Goal: Transaction & Acquisition: Book appointment/travel/reservation

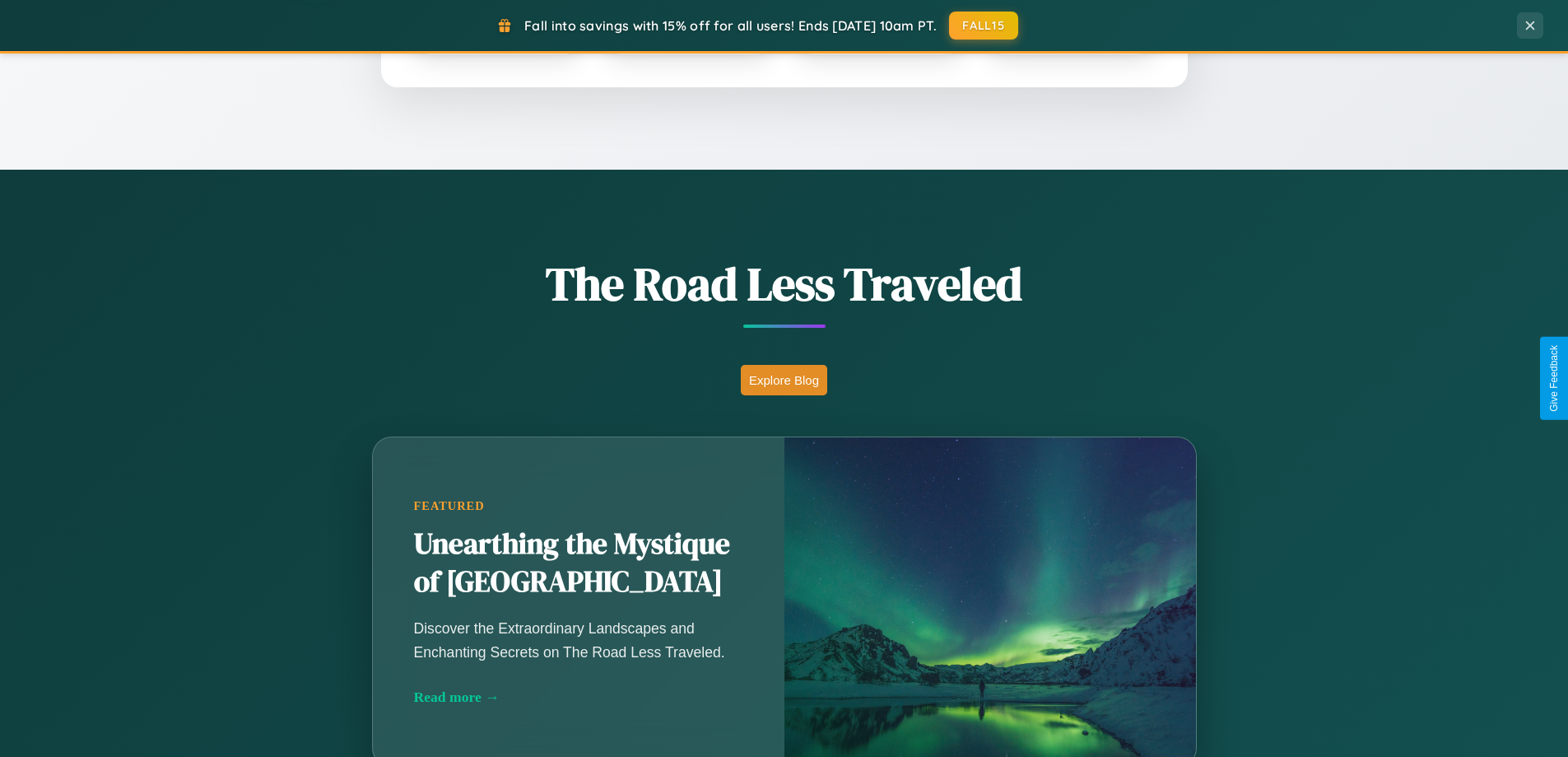
scroll to position [1134, 0]
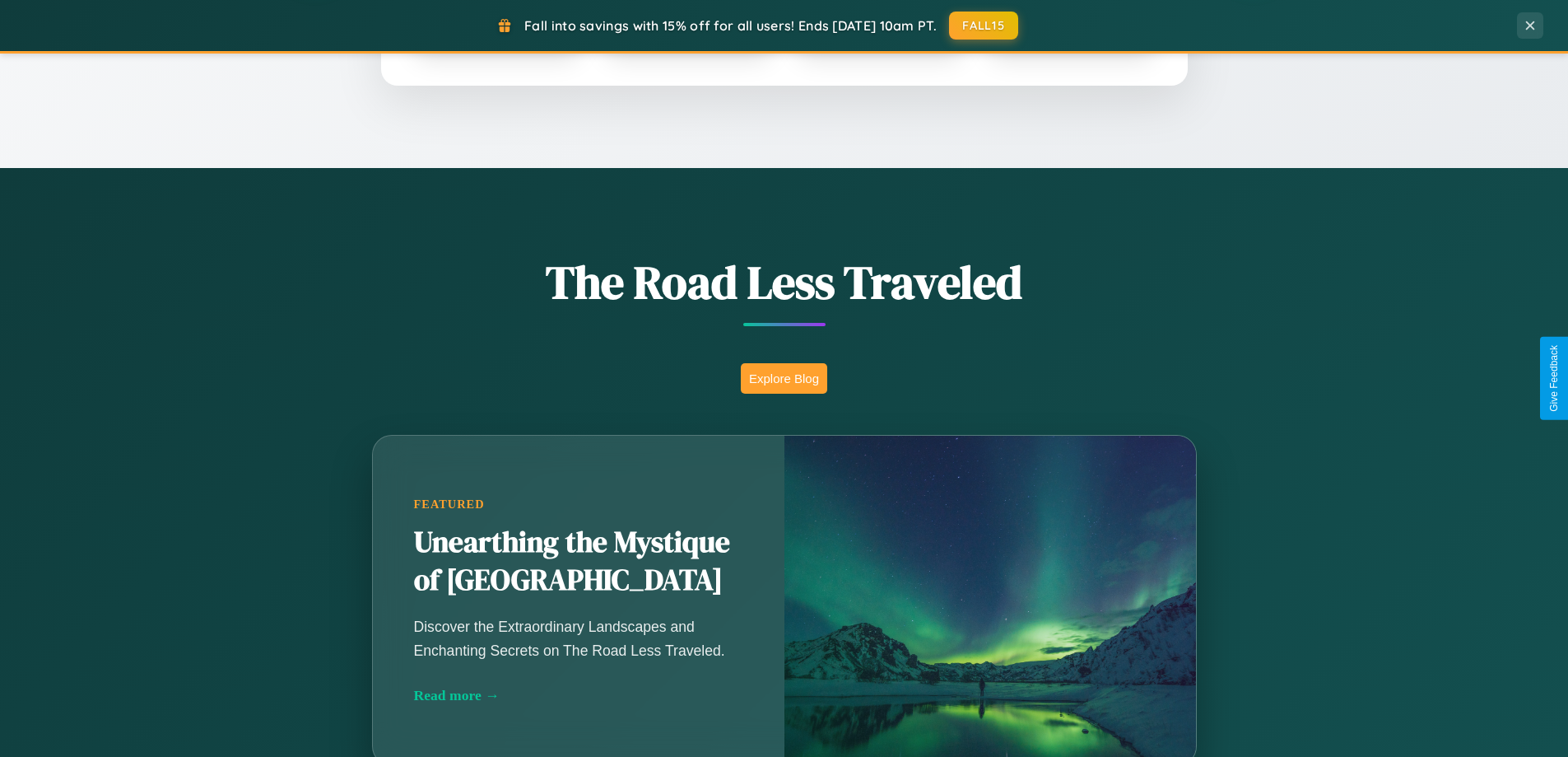
click at [784, 378] on button "Explore Blog" at bounding box center [784, 378] width 86 height 31
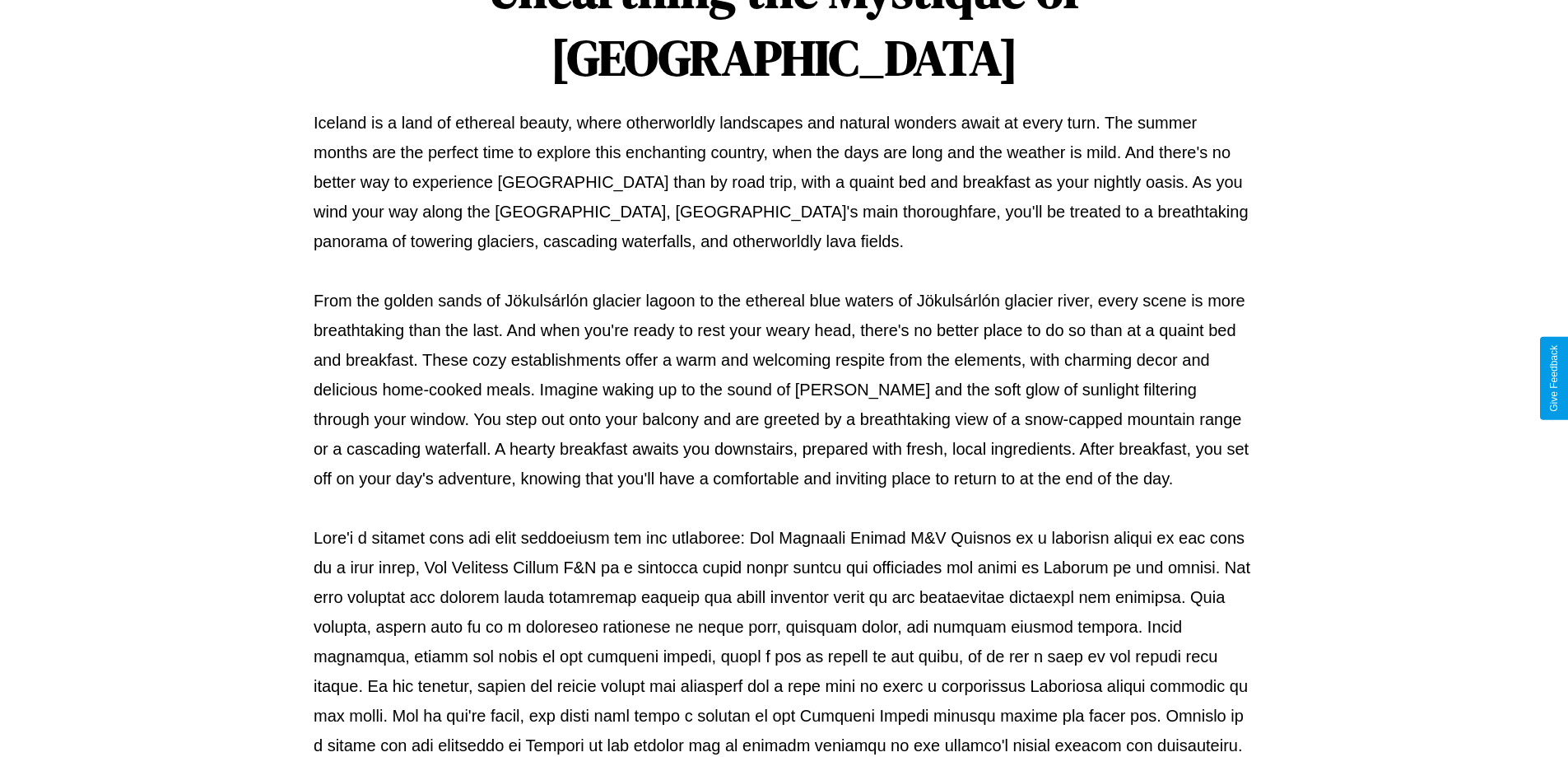
scroll to position [533, 0]
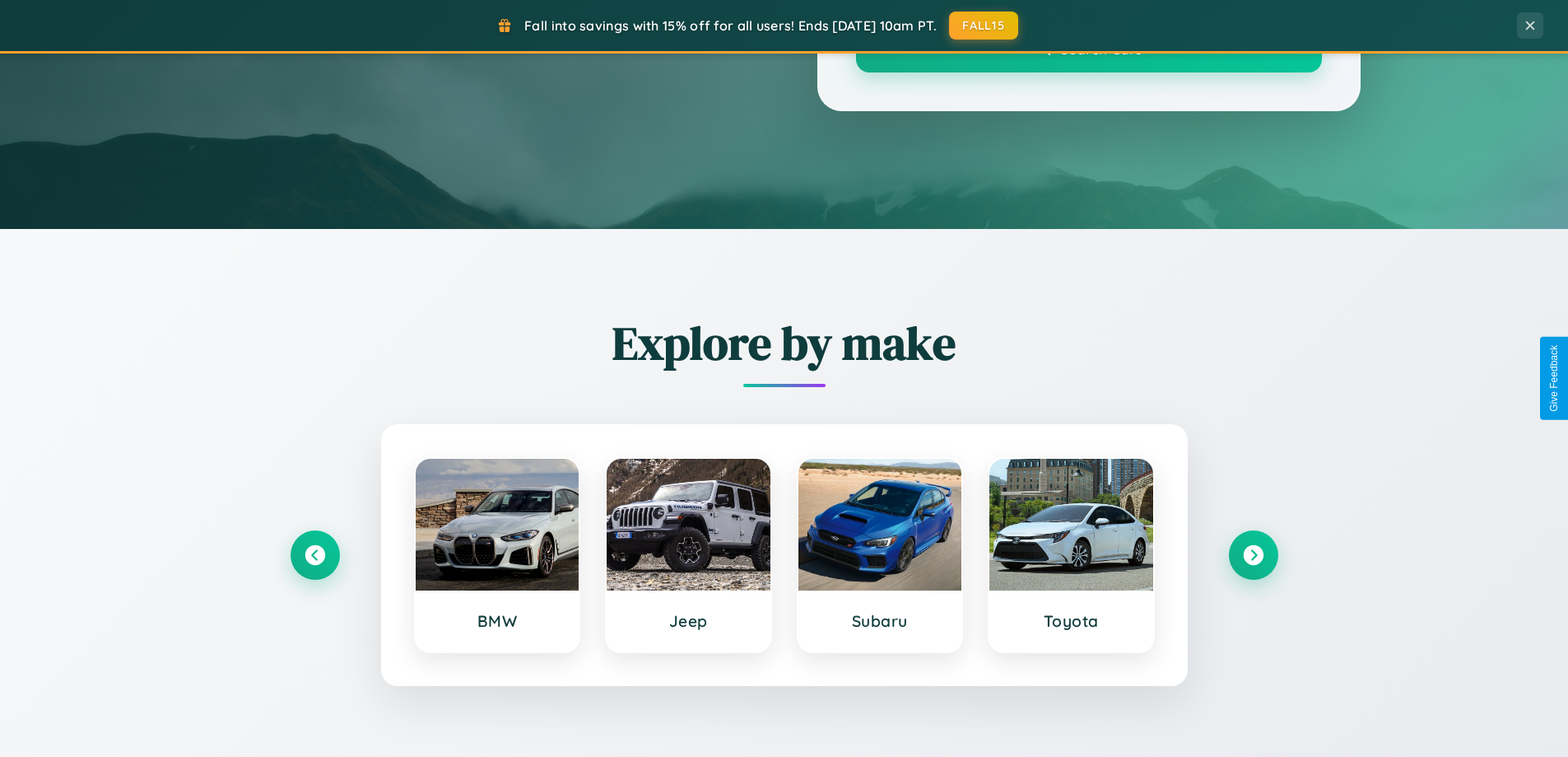
scroll to position [1134, 0]
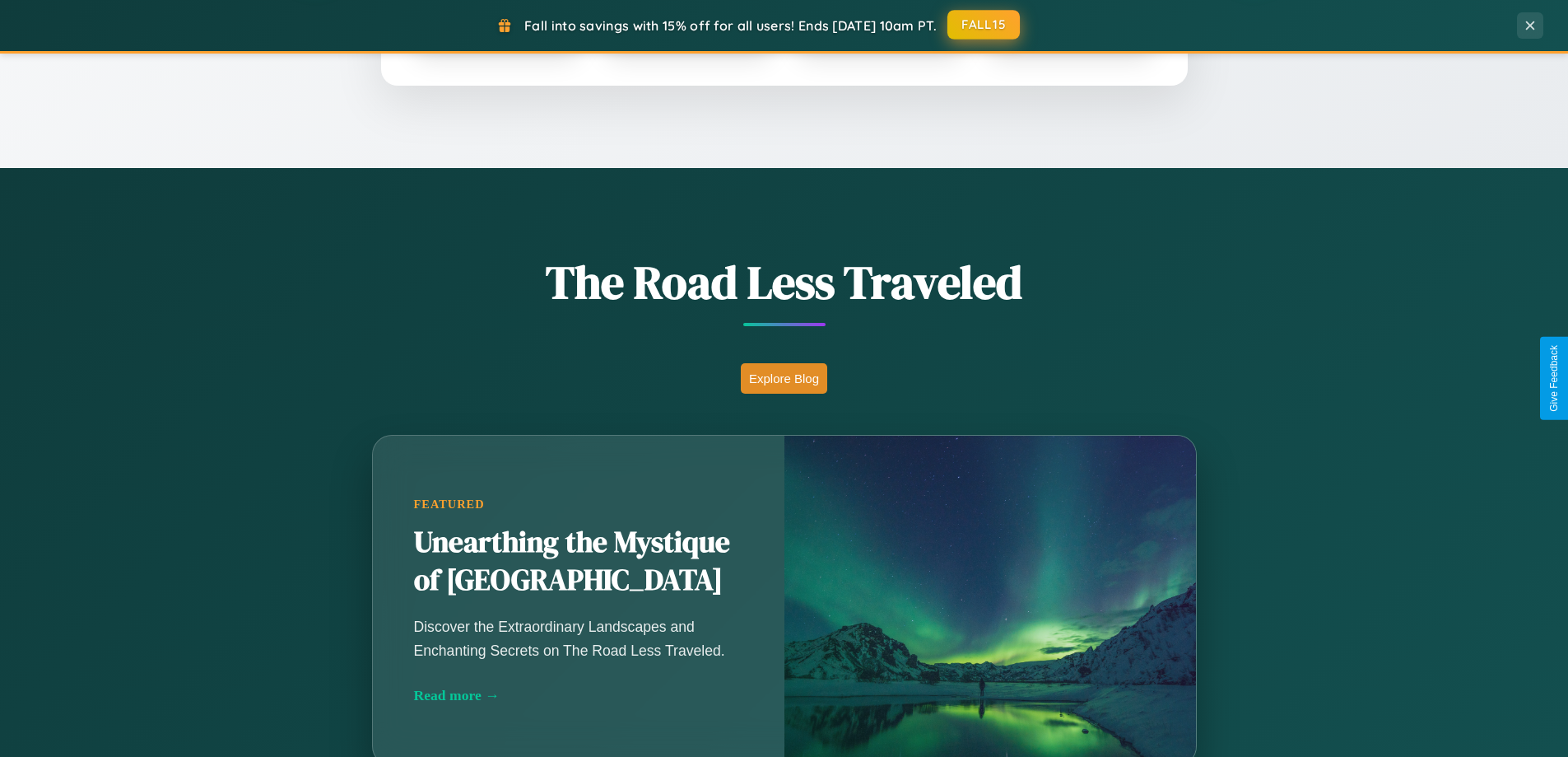
click at [985, 26] on button "FALL15" at bounding box center [984, 25] width 72 height 30
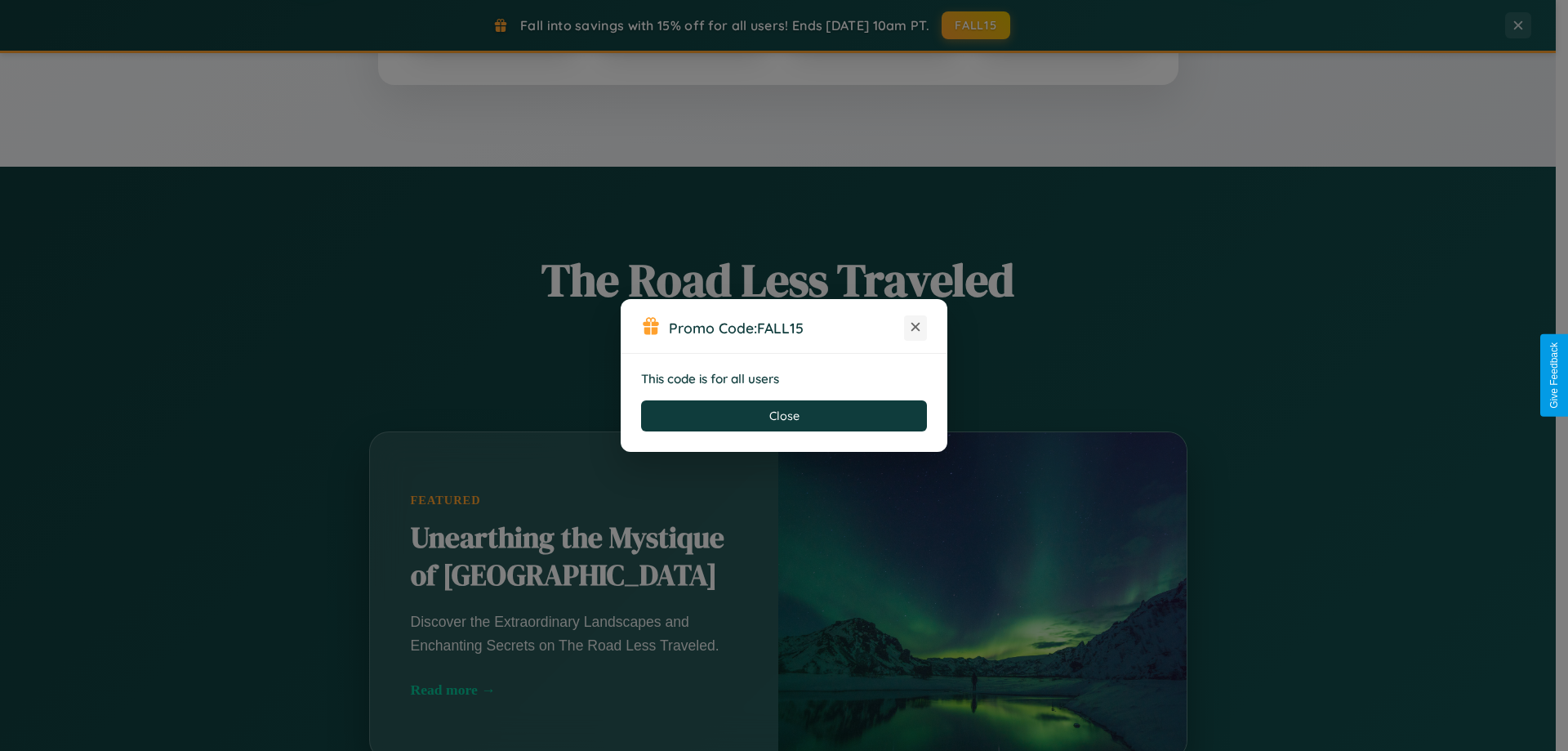
click at [916, 327] on icon at bounding box center [915, 326] width 17 height 17
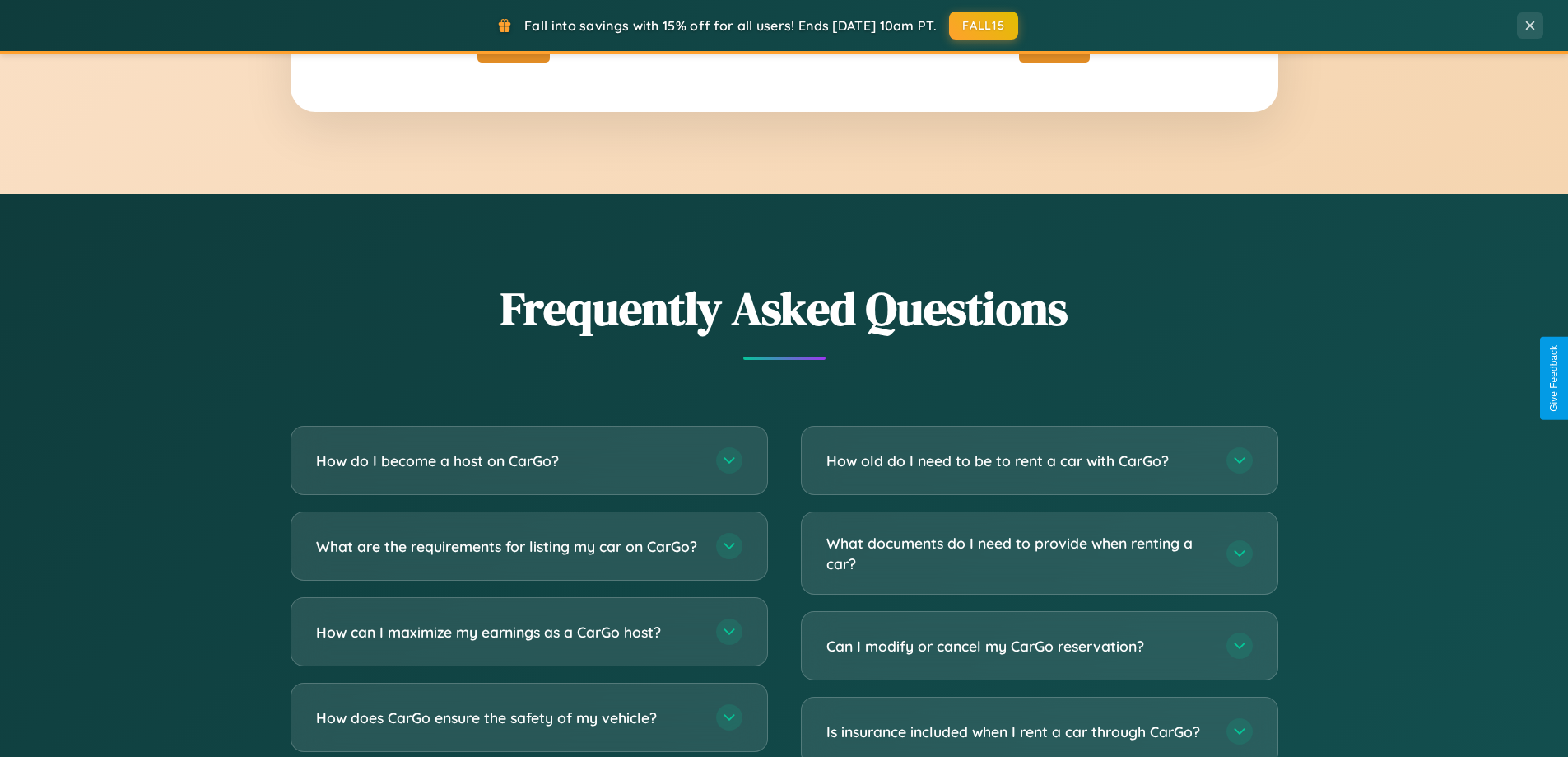
scroll to position [3169, 0]
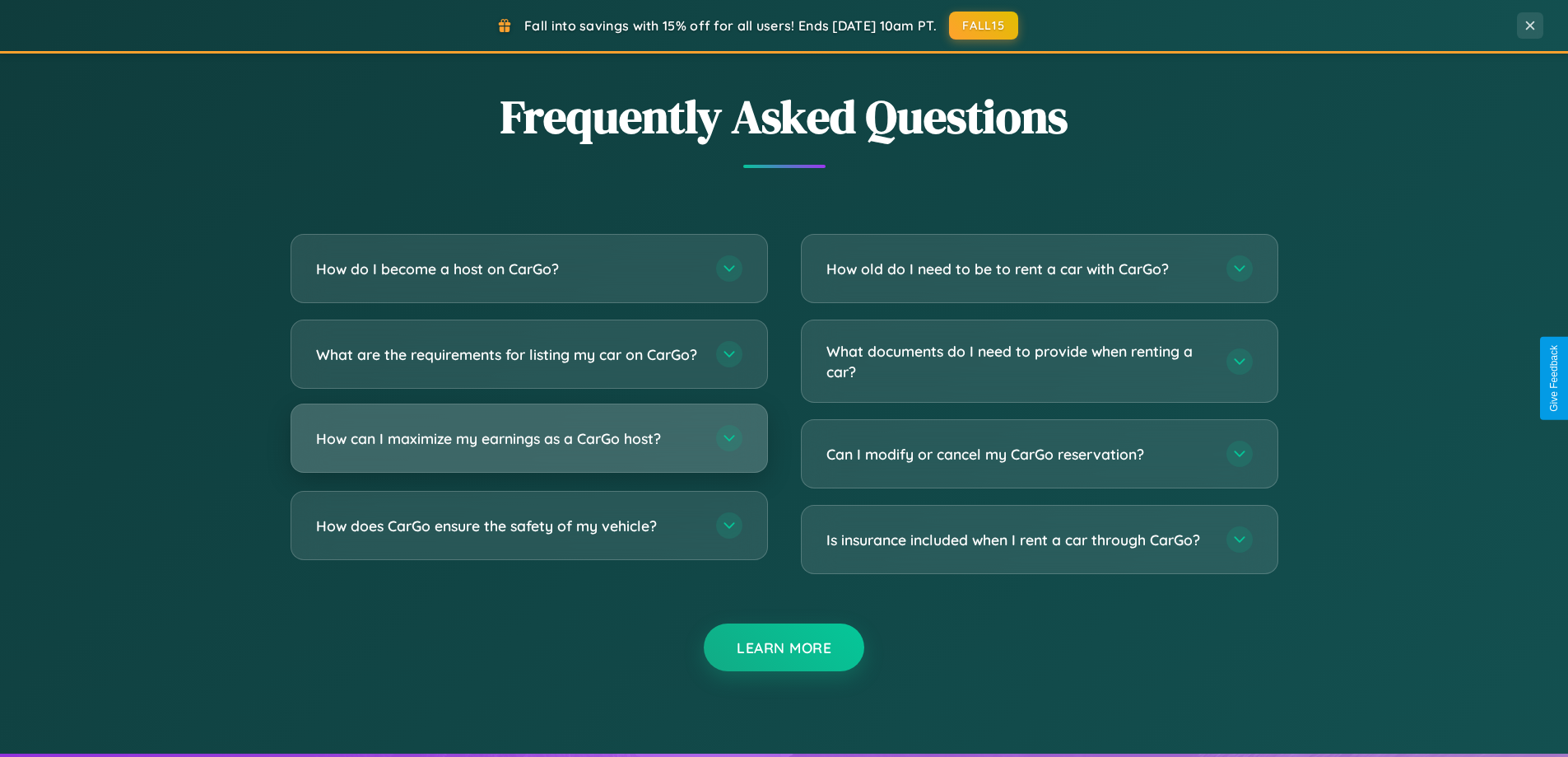
click at [528, 449] on h3 "How can I maximize my earnings as a CarGo host?" at bounding box center [507, 438] width 384 height 20
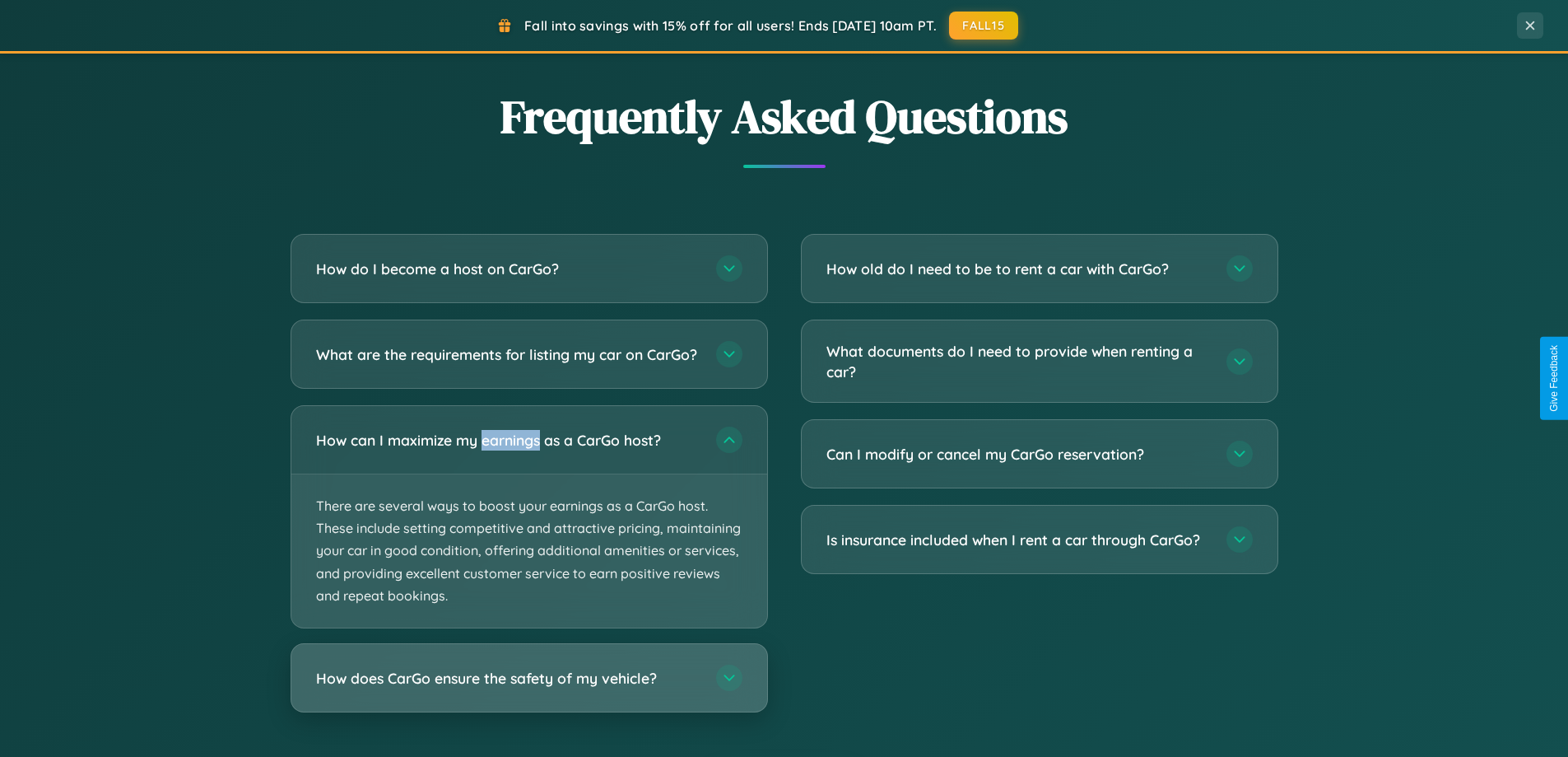
click at [528, 688] on h3 "How does CarGo ensure the safety of my vehicle?" at bounding box center [507, 678] width 384 height 20
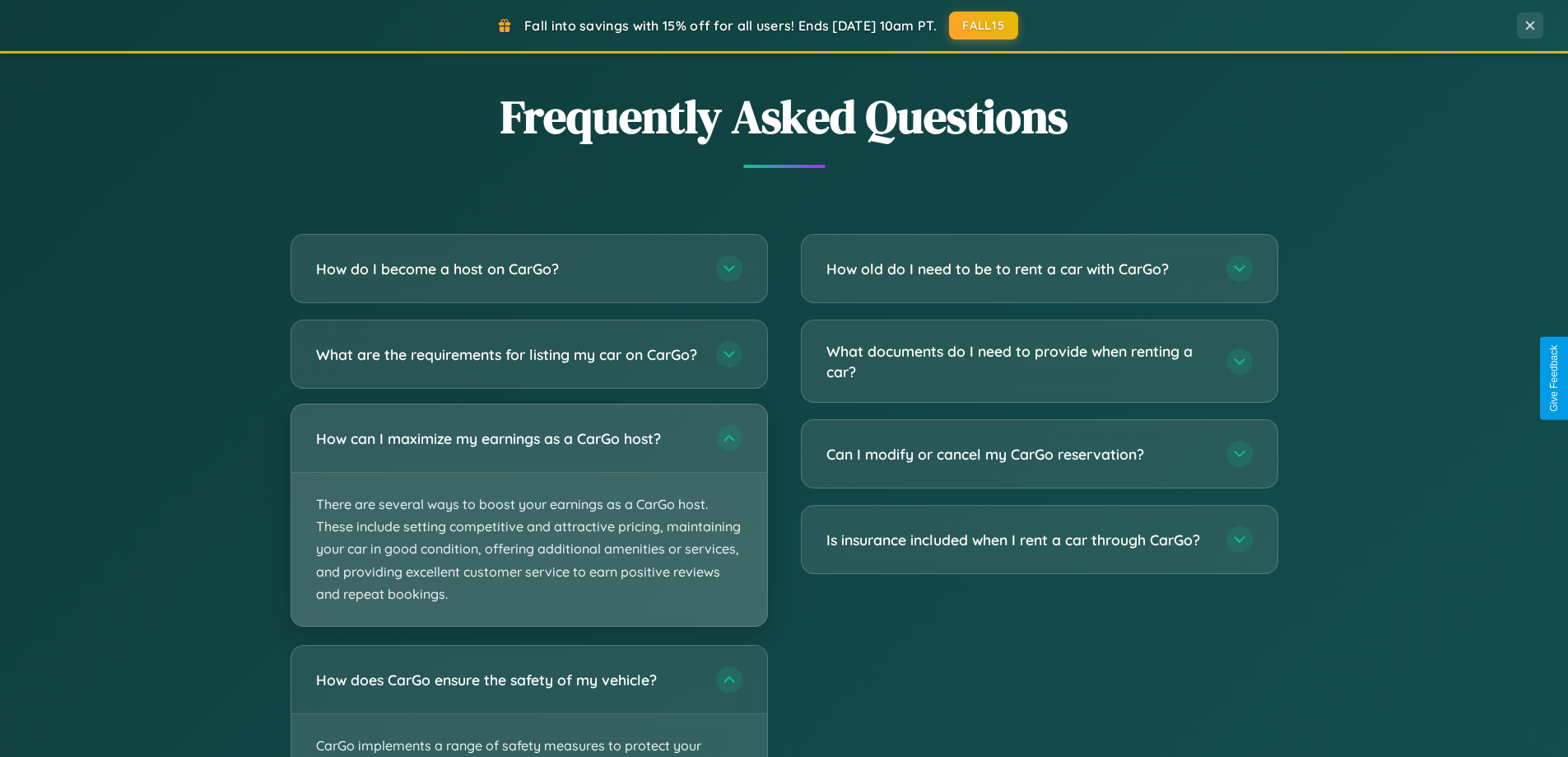
click at [528, 530] on p "There are several ways to boost your earnings as a CarGo host. These include se…" at bounding box center [529, 550] width 476 height 154
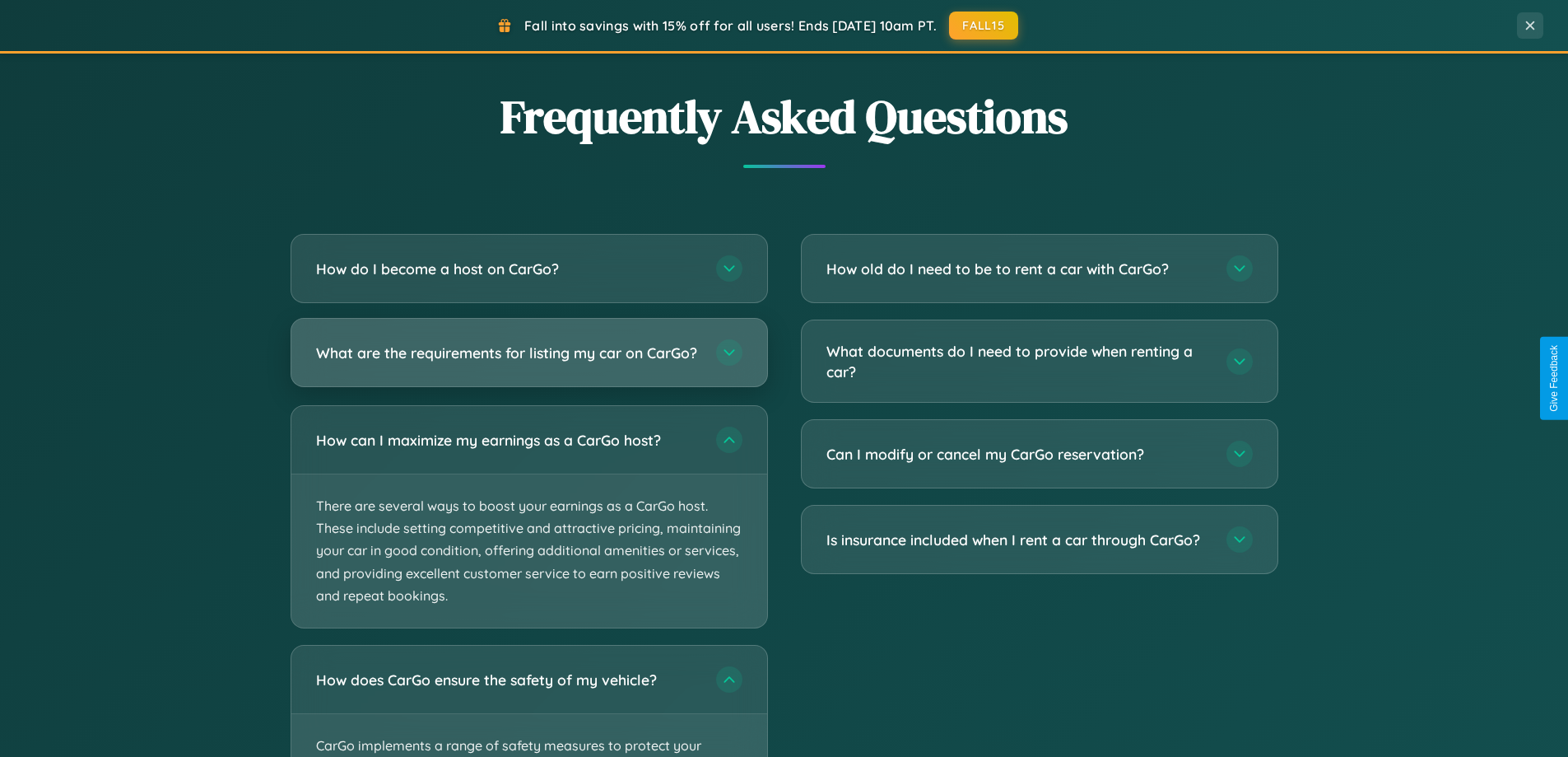
click at [528, 361] on h3 "What are the requirements for listing my car on CarGo?" at bounding box center [507, 352] width 384 height 20
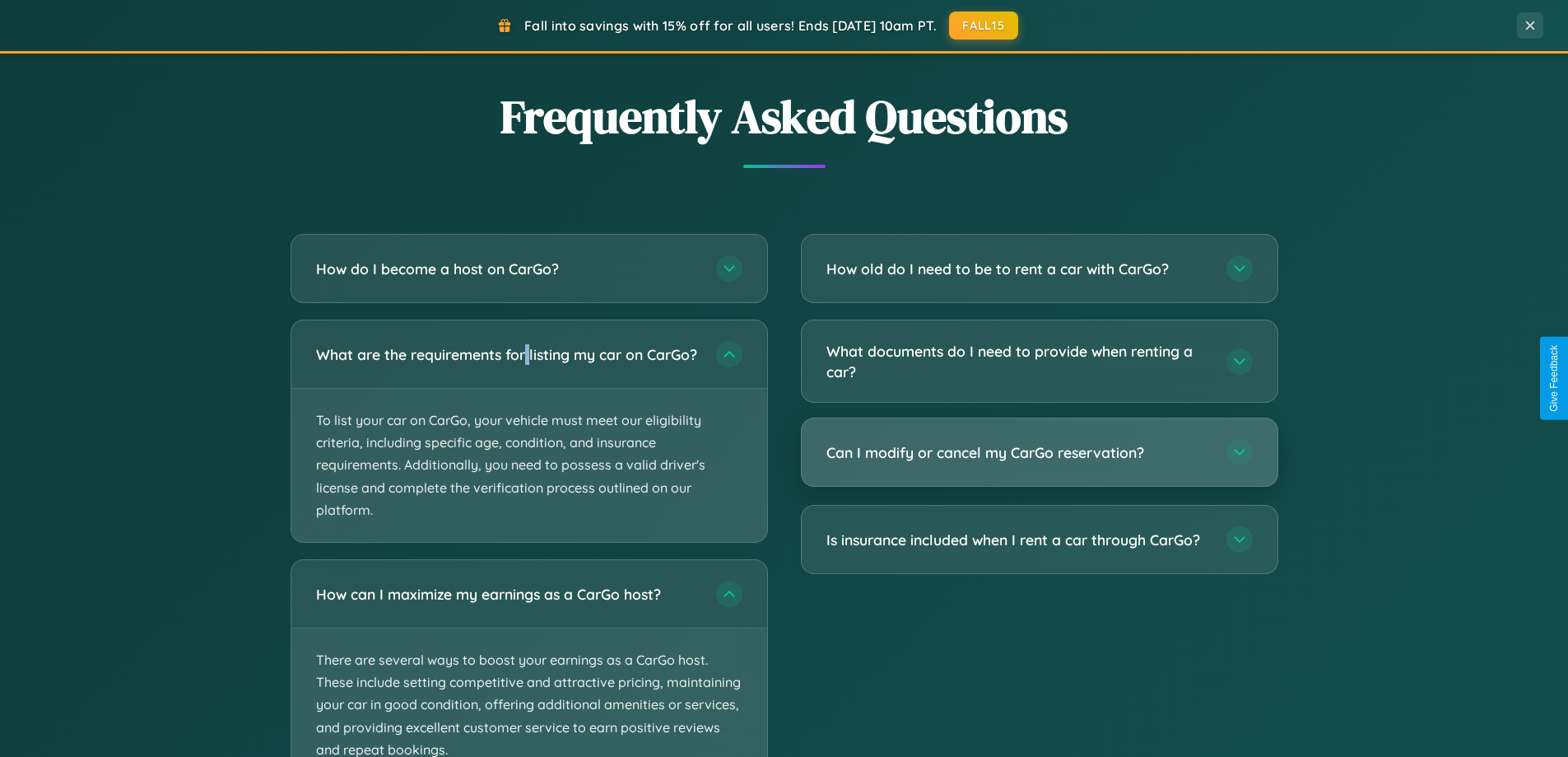
click at [1039, 453] on h3 "Can I modify or cancel my CarGo reservation?" at bounding box center [1018, 452] width 384 height 20
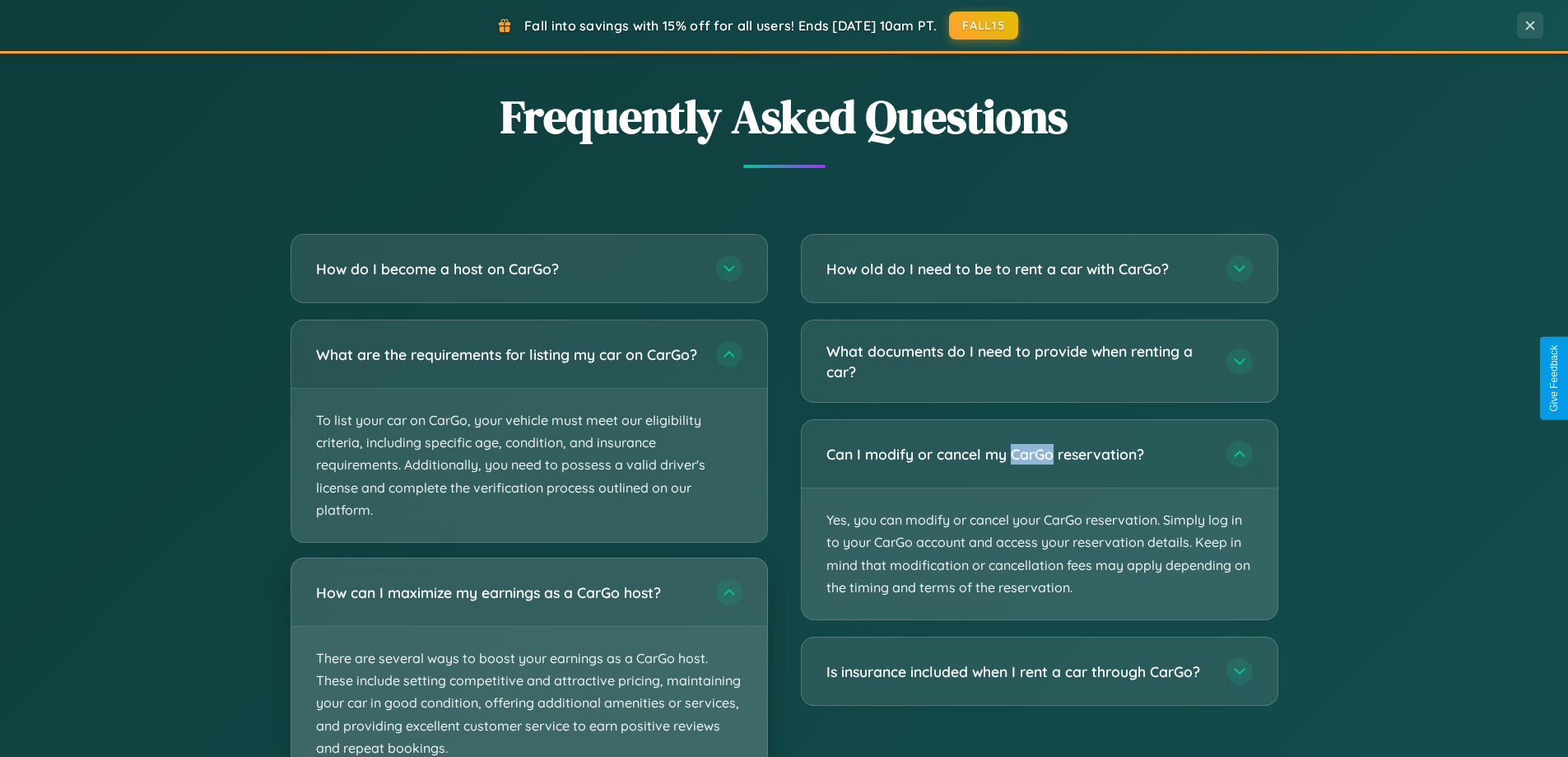
click at [528, 664] on p "There are several ways to boost your earnings as a CarGo host. These include se…" at bounding box center [529, 703] width 476 height 154
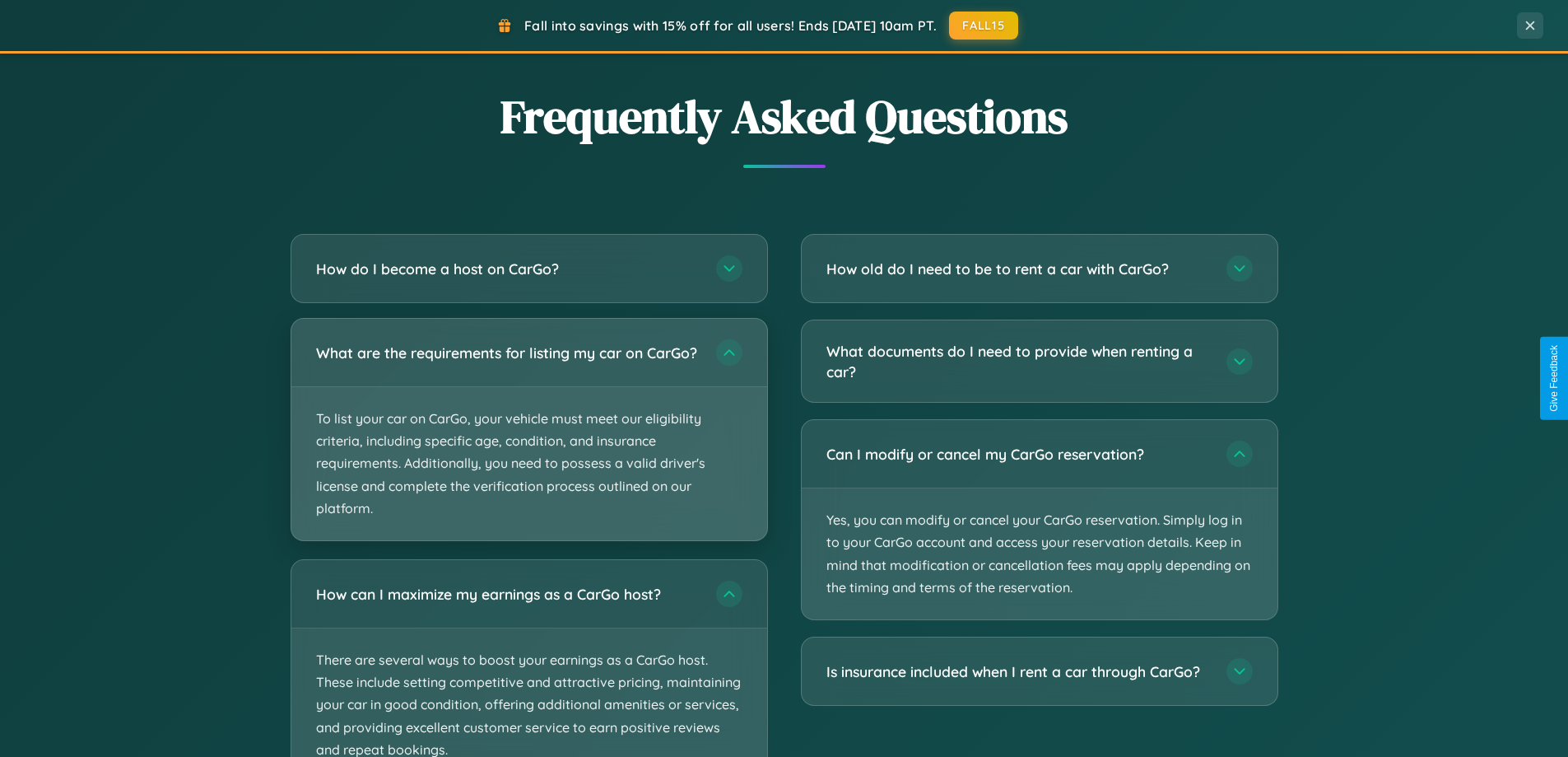
click at [528, 438] on p "To list your car on CarGo, your vehicle must meet our eligibility criteria, inc…" at bounding box center [529, 464] width 476 height 154
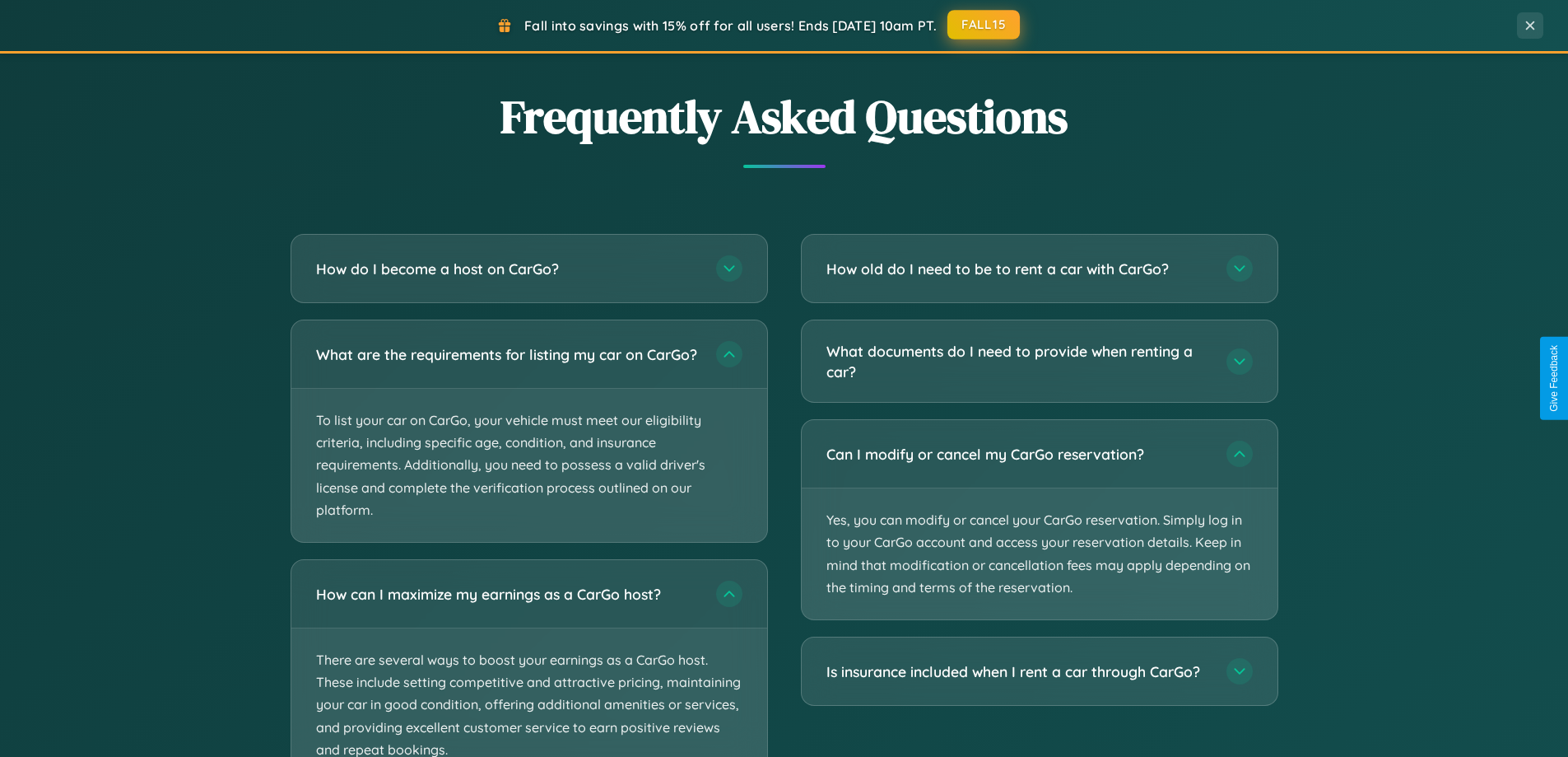
click at [985, 25] on button "FALL15" at bounding box center [984, 25] width 72 height 30
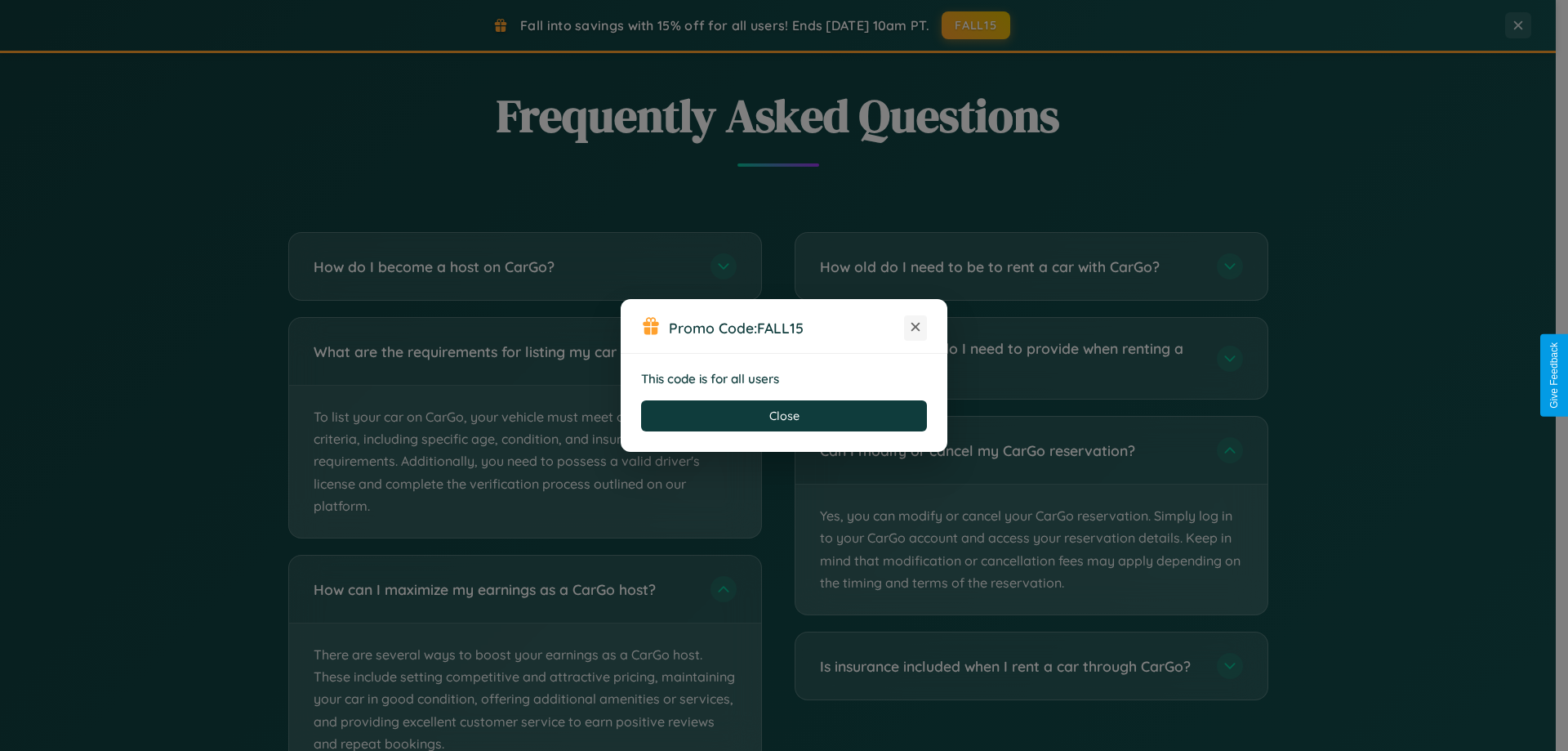
click at [916, 327] on icon at bounding box center [915, 326] width 17 height 17
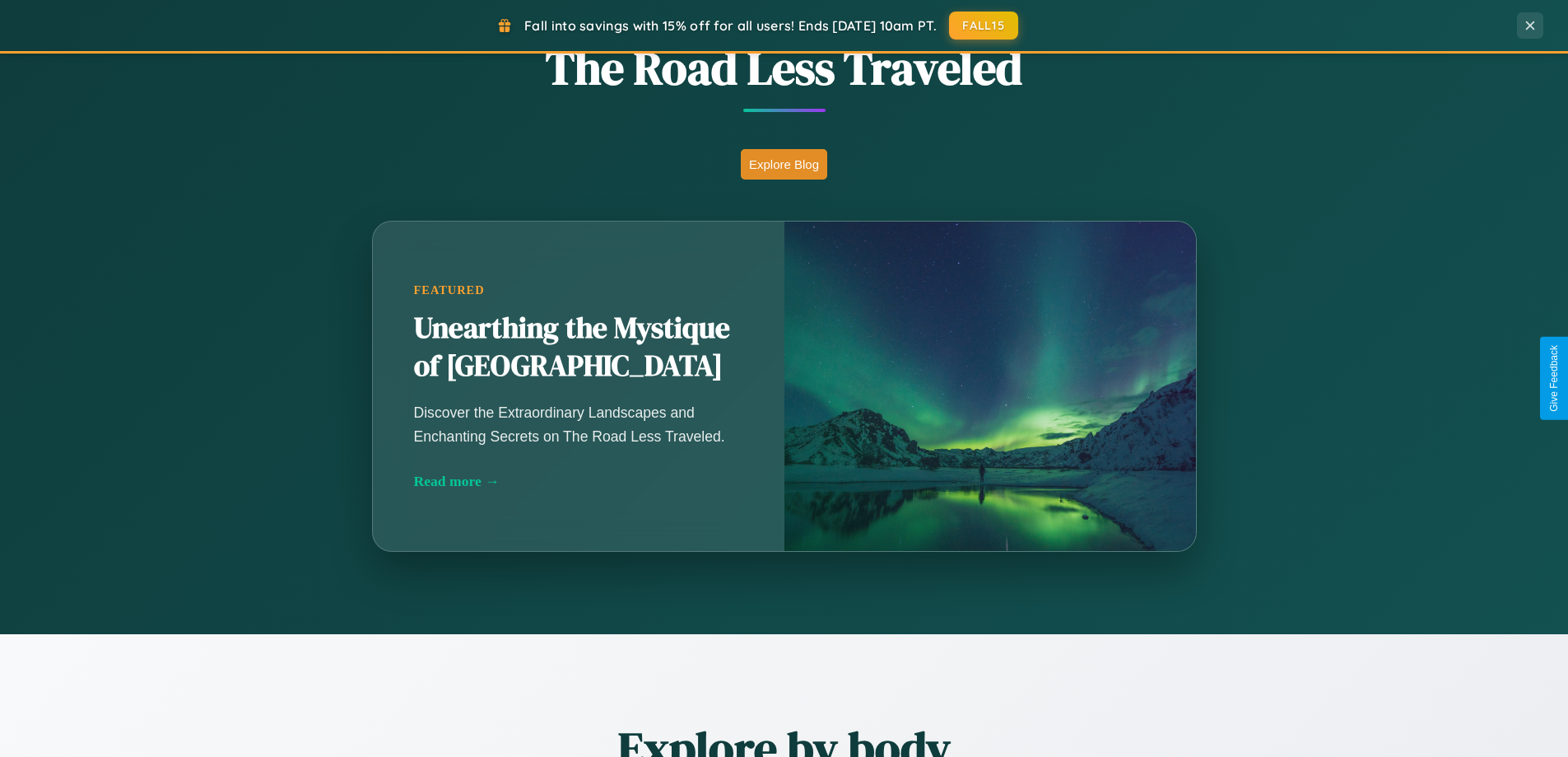
scroll to position [49, 0]
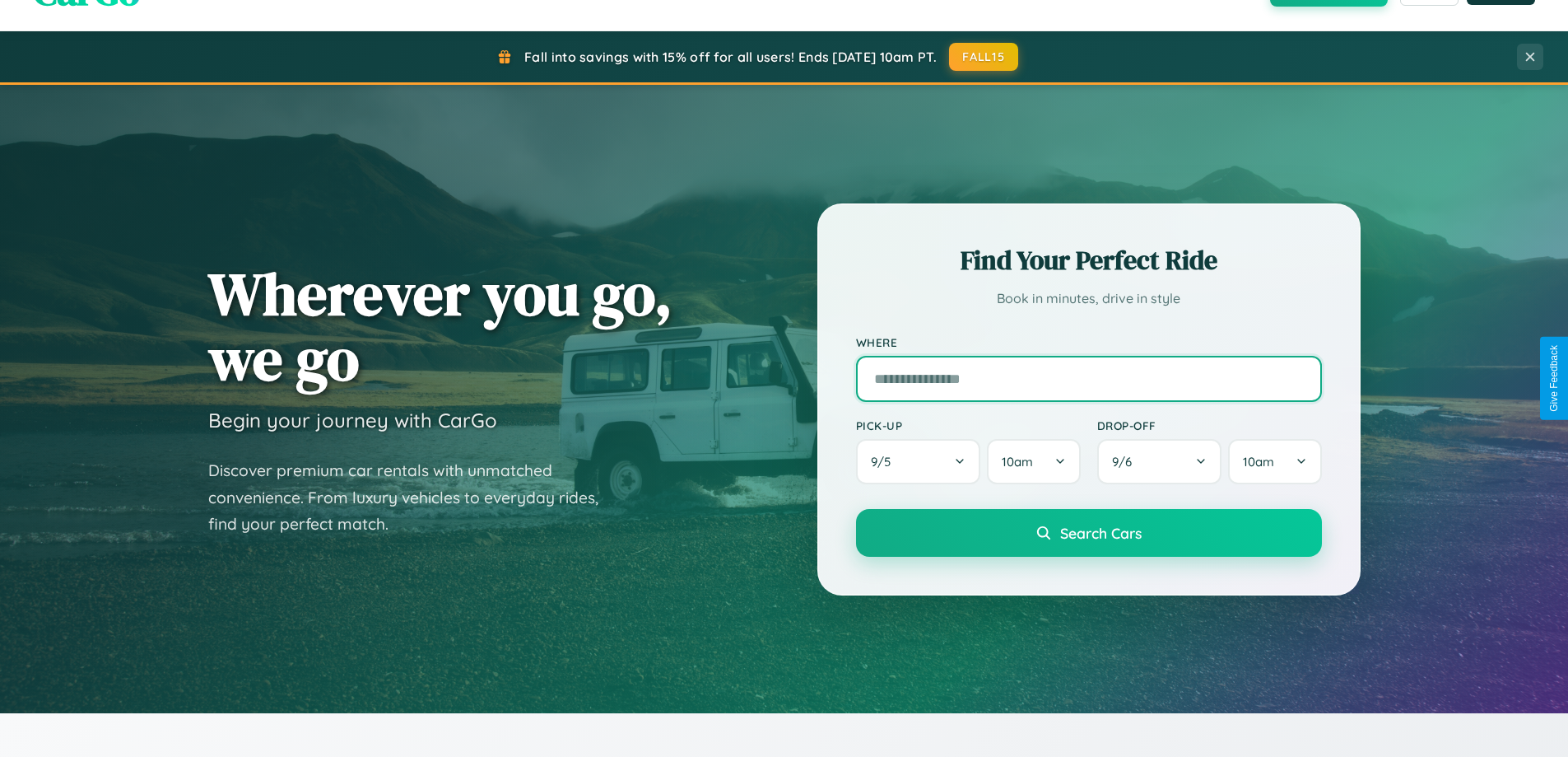
click at [1088, 378] on input "text" at bounding box center [1089, 378] width 466 height 46
type input "**********"
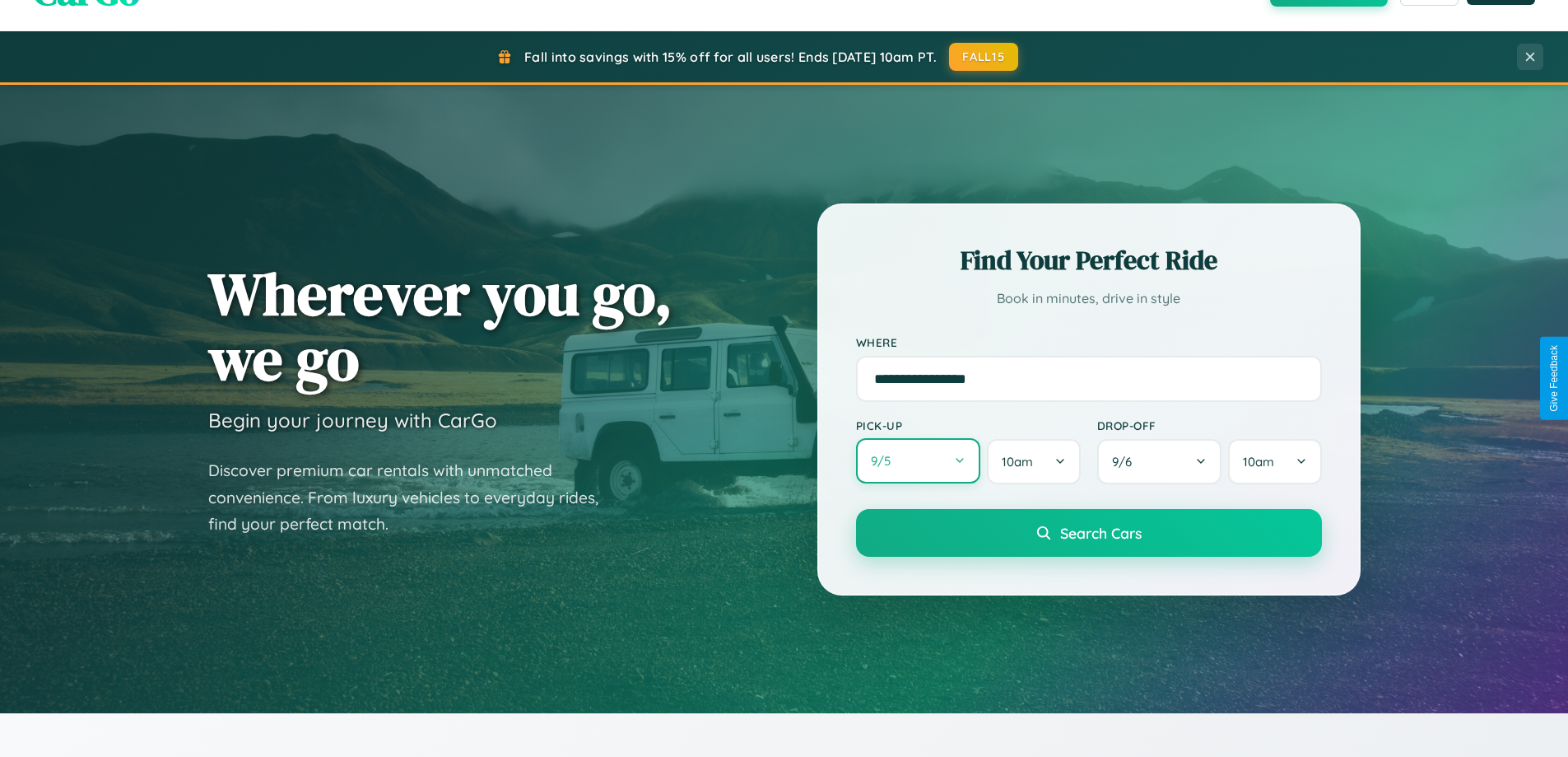
click at [918, 462] on button "9 / 5" at bounding box center [919, 461] width 125 height 45
select select "*"
select select "****"
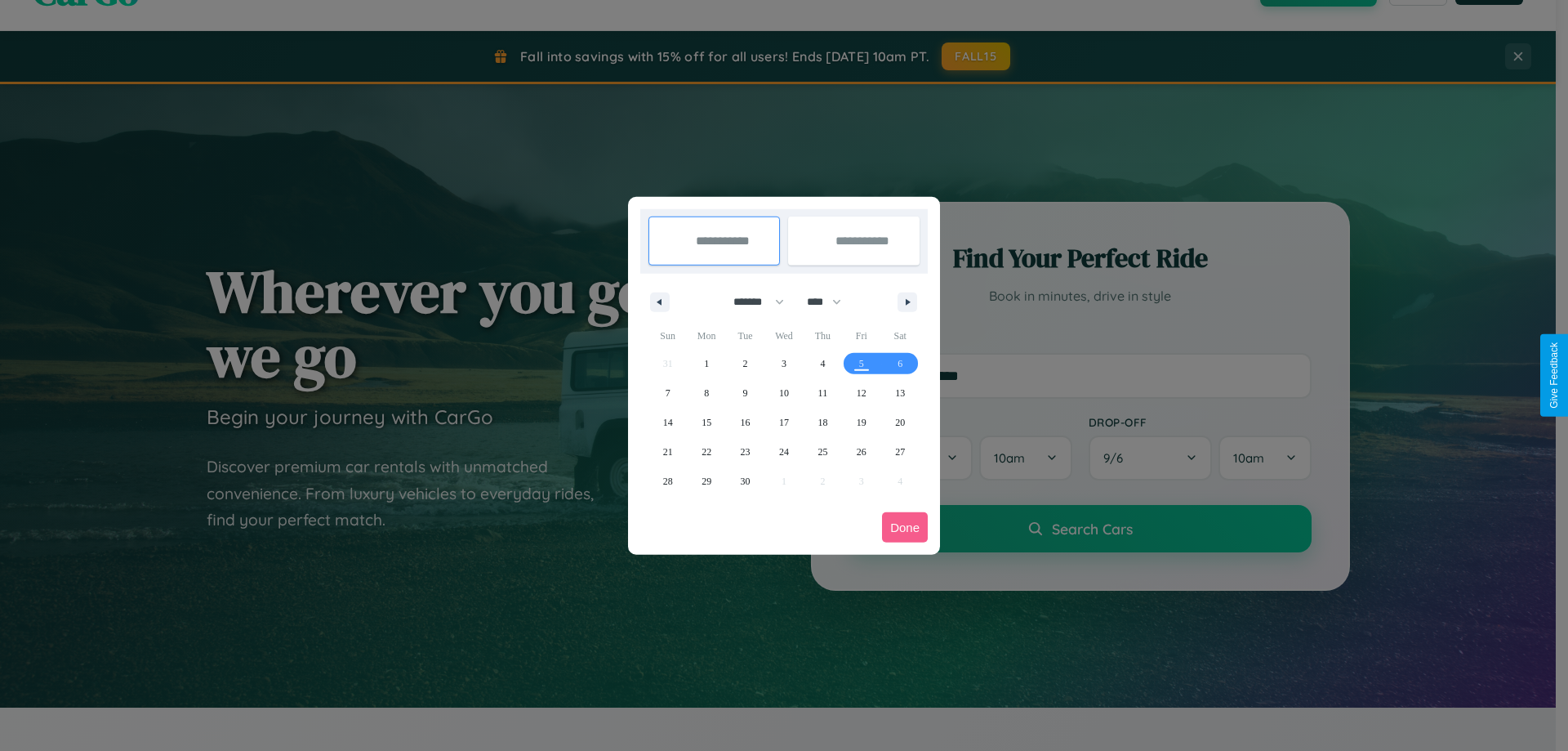
drag, startPoint x: 752, startPoint y: 301, endPoint x: 784, endPoint y: 327, distance: 41.2
click at [752, 301] on select "******* ******** ***** ***** *** **** **** ****** ********* ******* ******** **…" at bounding box center [755, 302] width 69 height 27
select select "*"
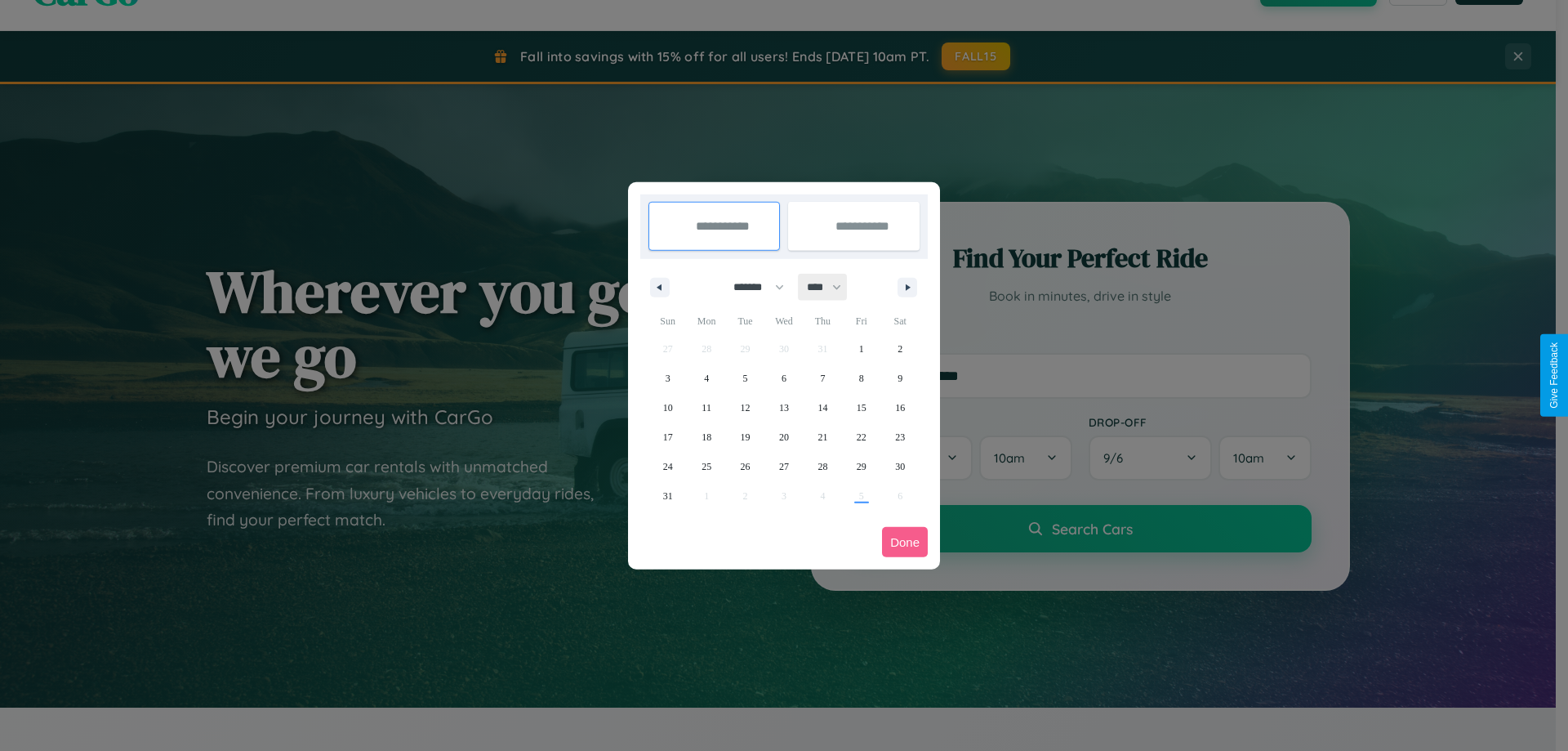
drag, startPoint x: 831, startPoint y: 287, endPoint x: 784, endPoint y: 327, distance: 61.7
click at [831, 287] on select "**** **** **** **** **** **** **** **** **** **** **** **** **** **** **** ****…" at bounding box center [823, 287] width 49 height 27
select select "****"
click at [707, 437] on span "17" at bounding box center [706, 438] width 10 height 30
type input "**********"
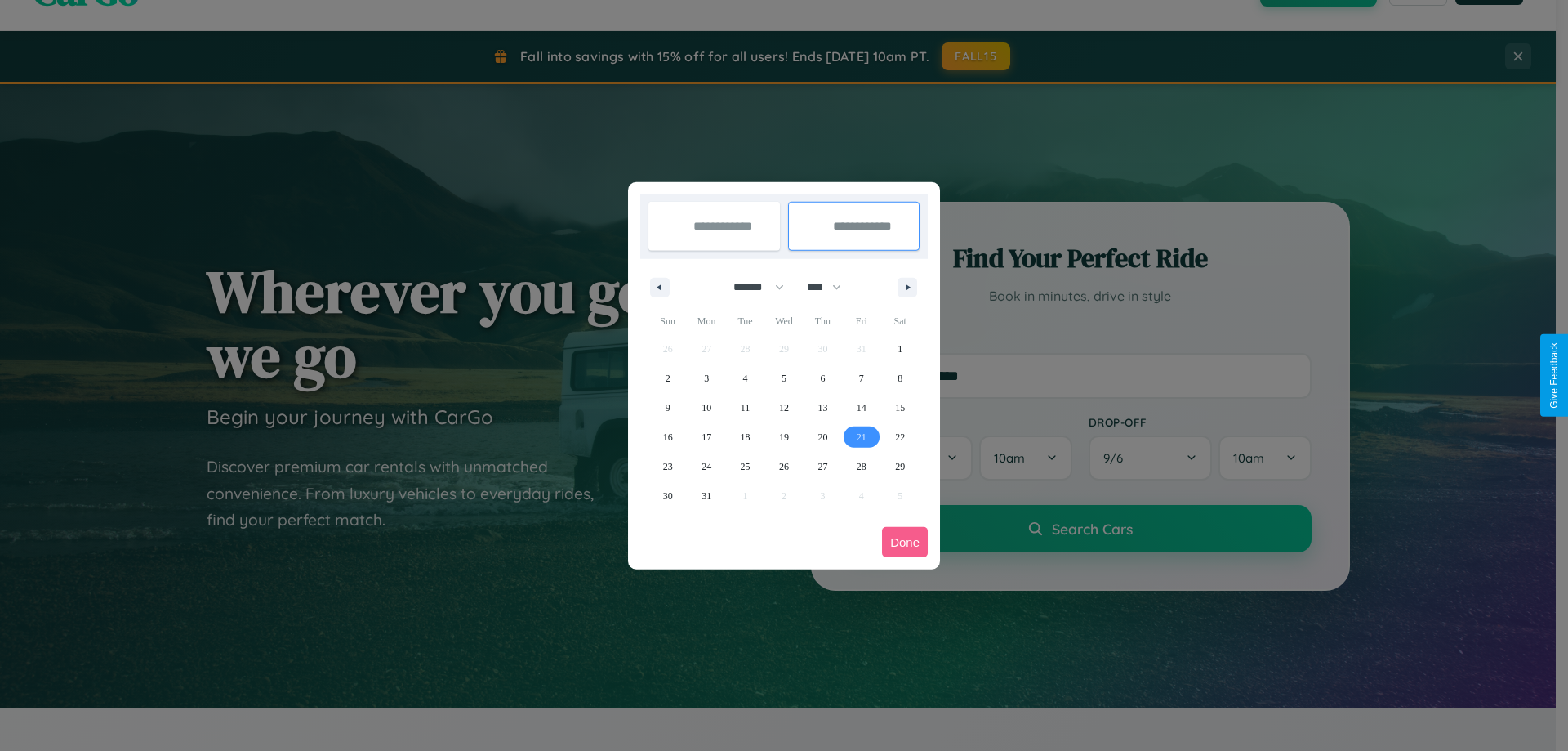
click at [861, 437] on span "21" at bounding box center [861, 438] width 10 height 30
type input "**********"
click at [905, 542] on button "Done" at bounding box center [905, 542] width 46 height 31
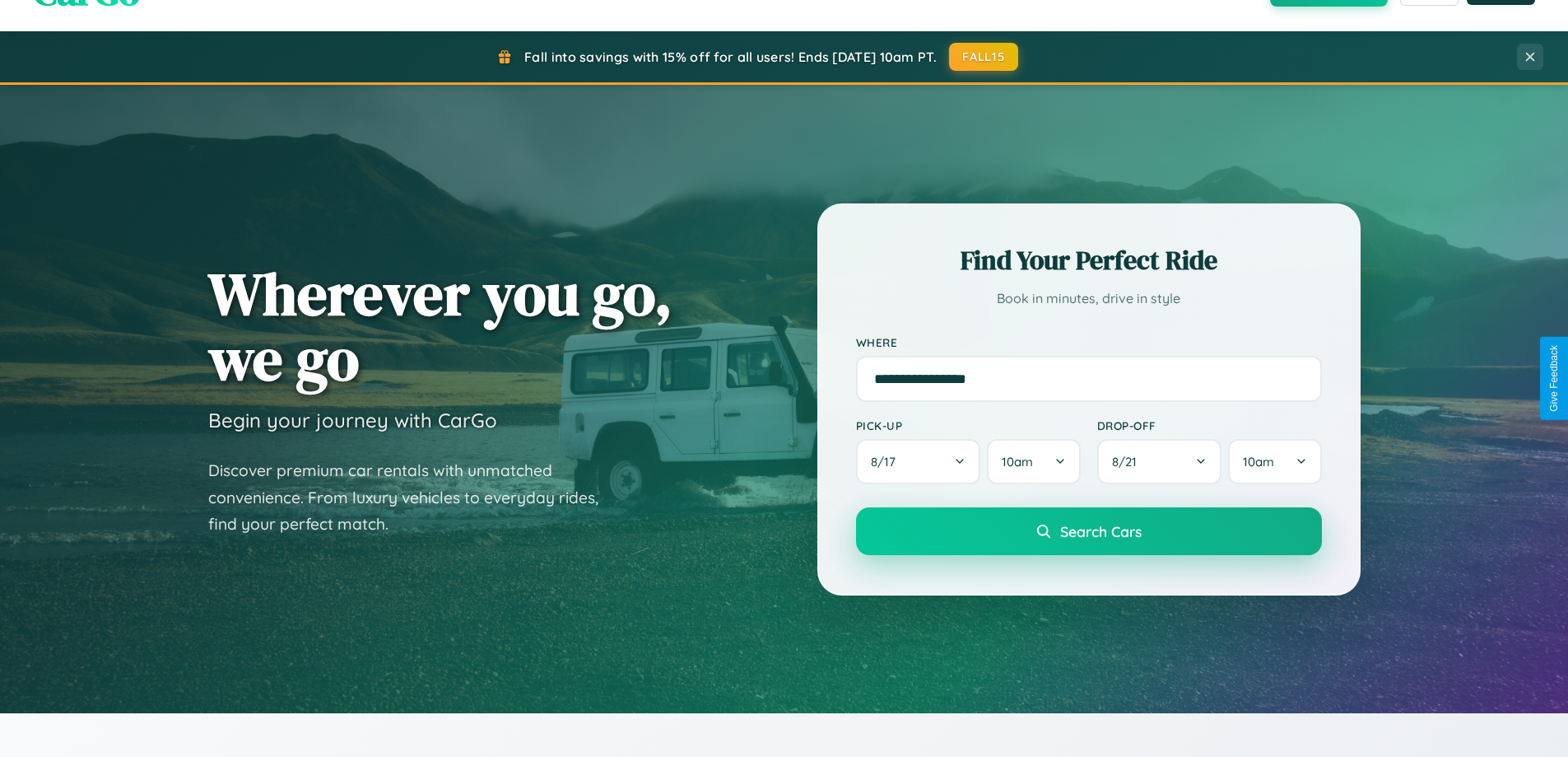
click at [1088, 531] on span "Search Cars" at bounding box center [1101, 531] width 81 height 19
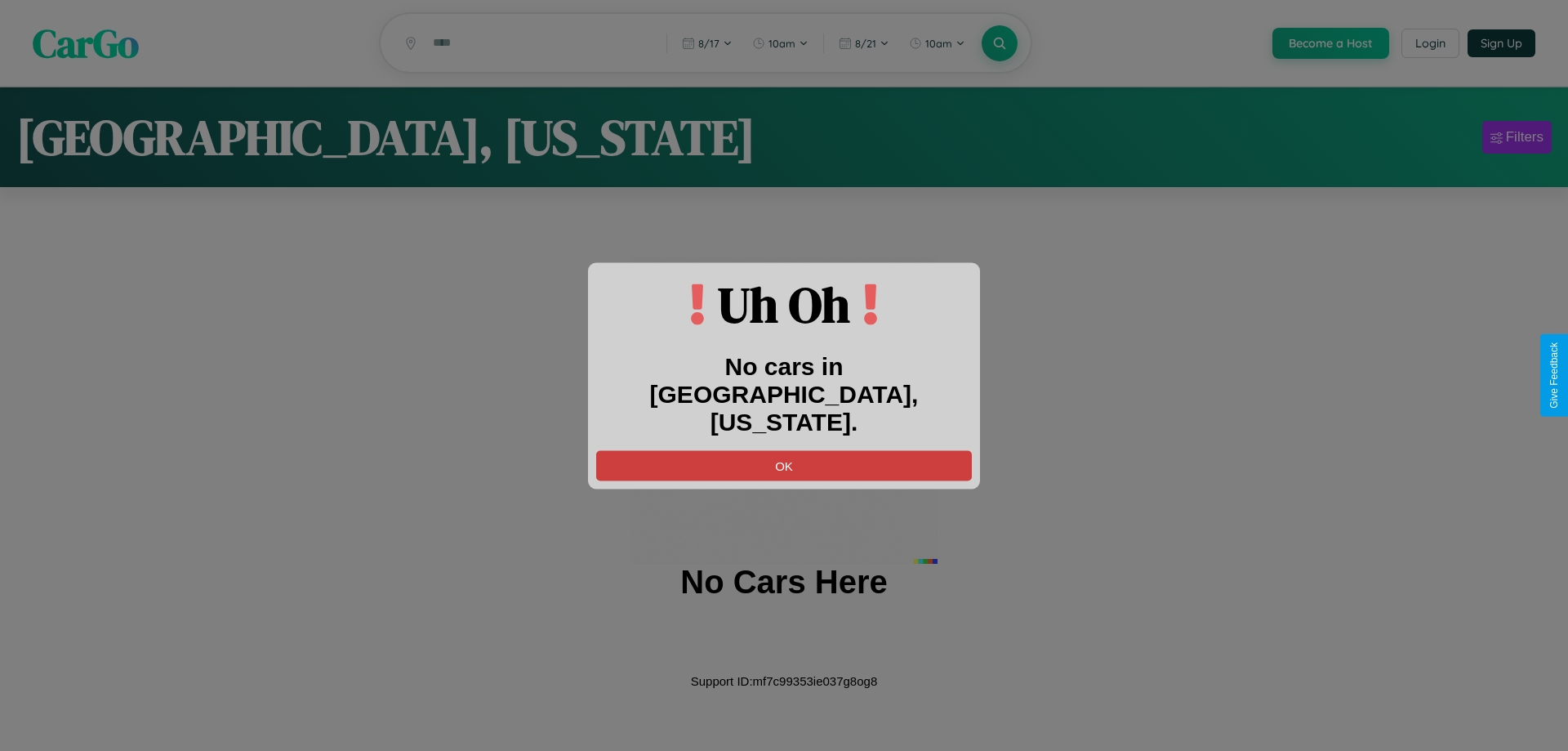
click at [784, 450] on button "OK" at bounding box center [784, 465] width 375 height 31
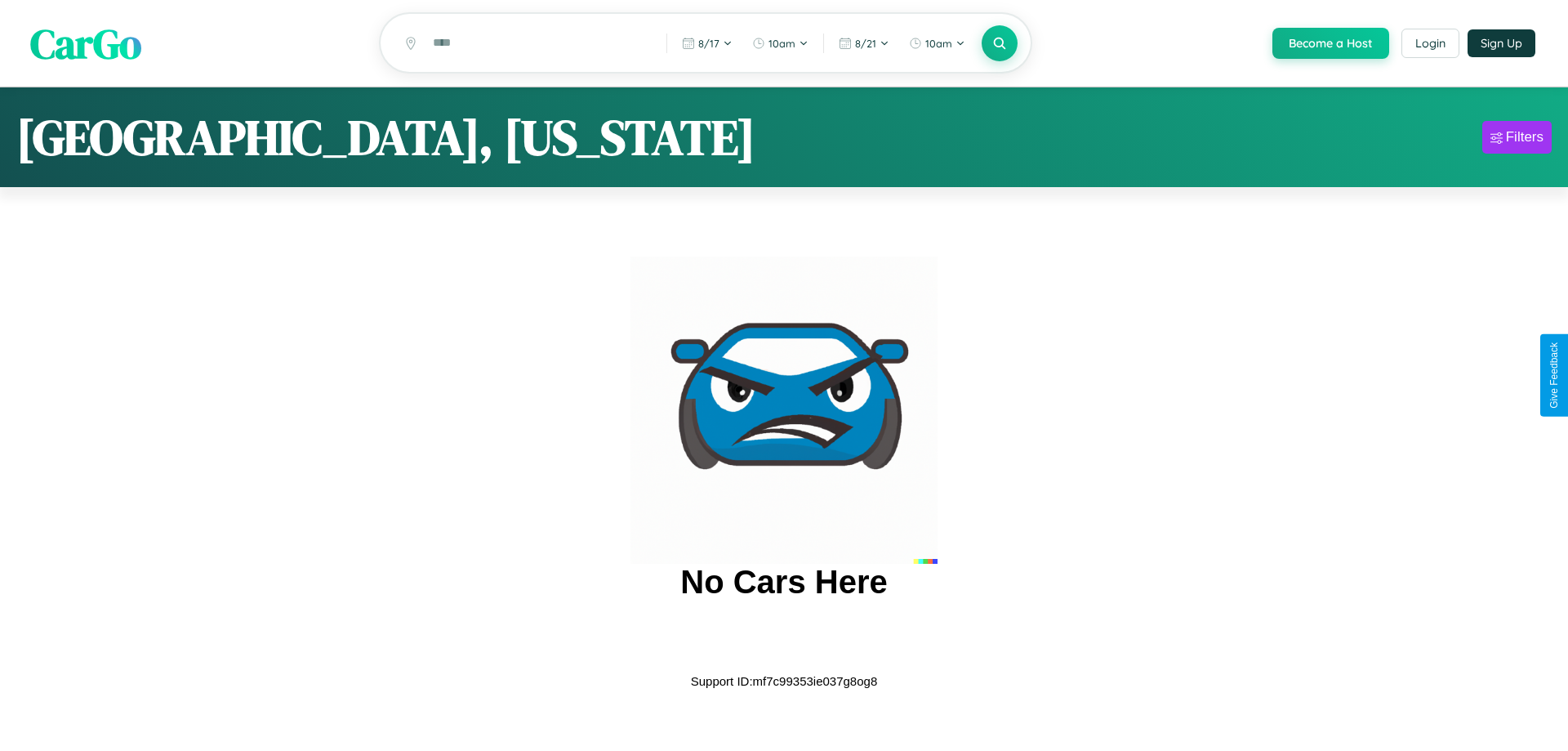
click at [86, 44] on span "CarGo" at bounding box center [86, 43] width 111 height 56
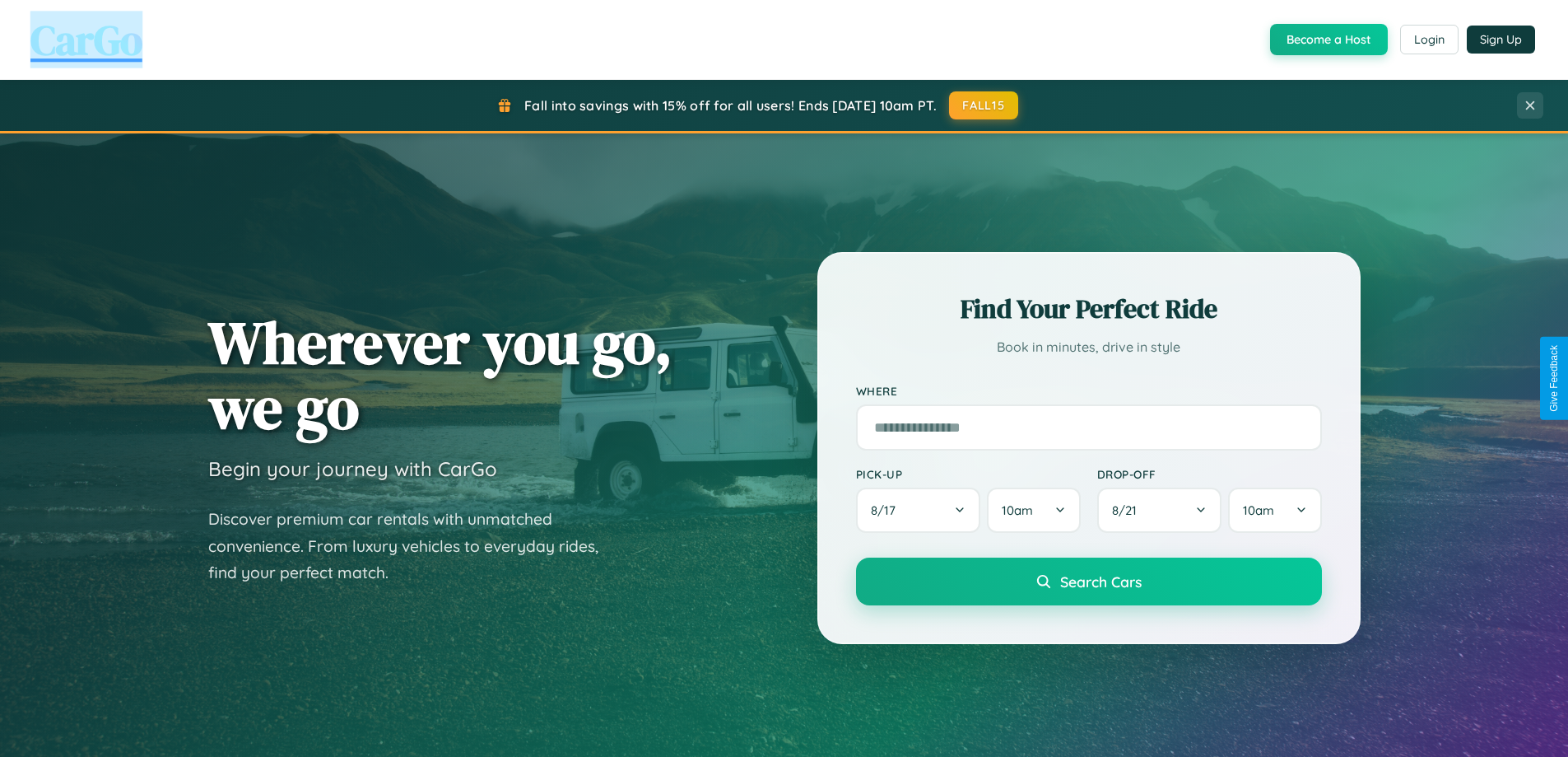
scroll to position [2647, 0]
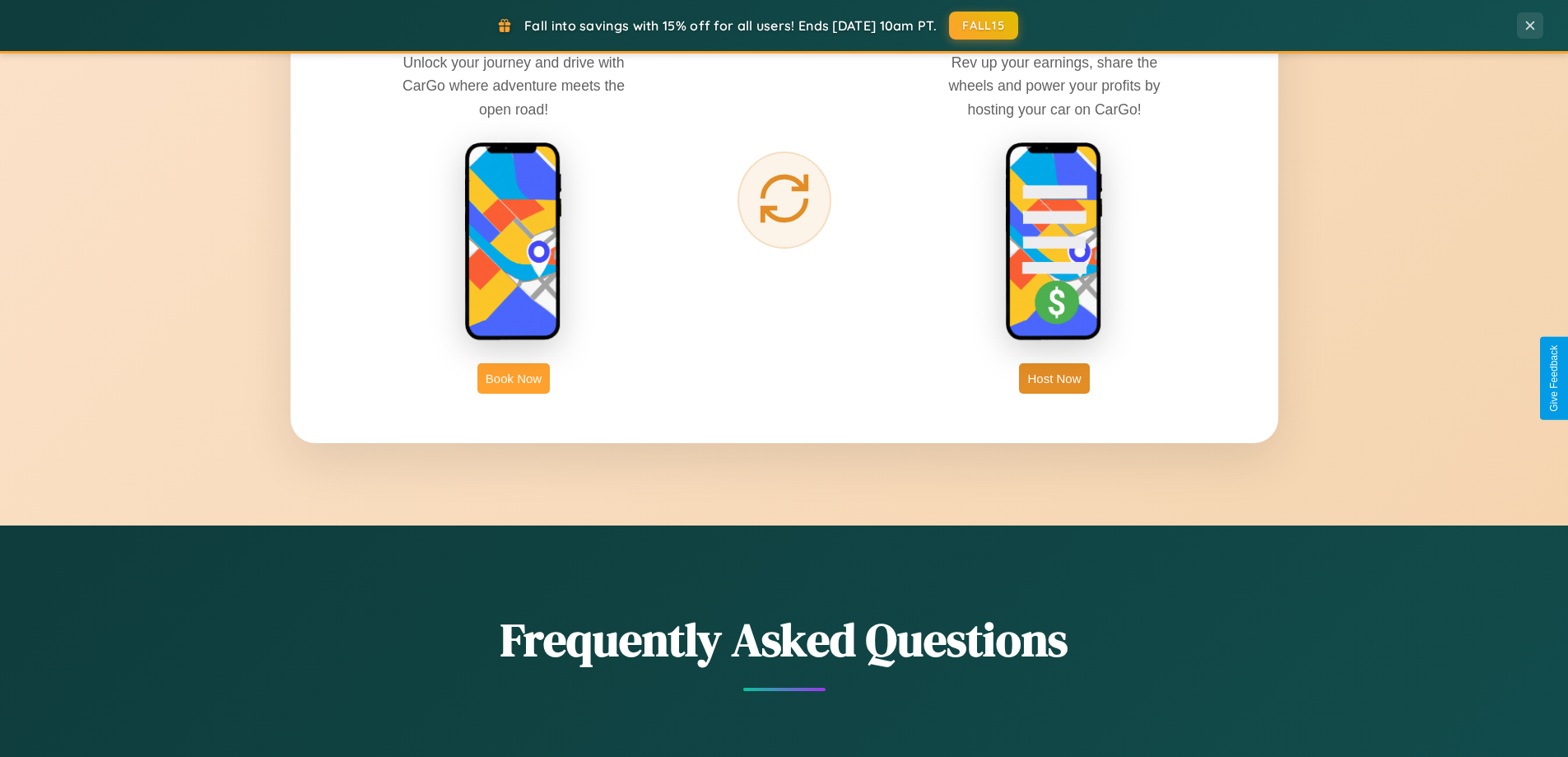
click at [514, 378] on button "Book Now" at bounding box center [513, 378] width 72 height 31
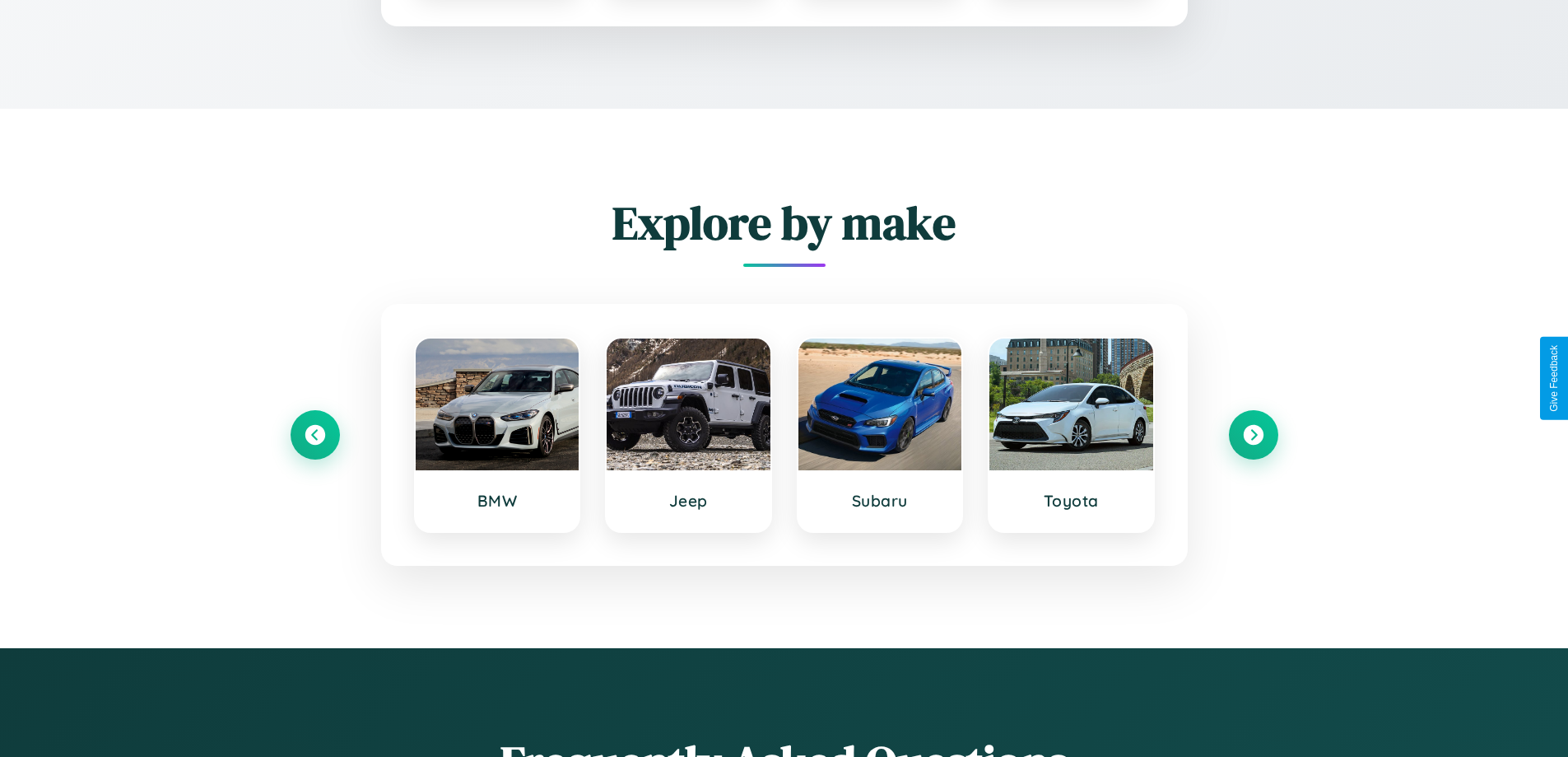
scroll to position [2587, 0]
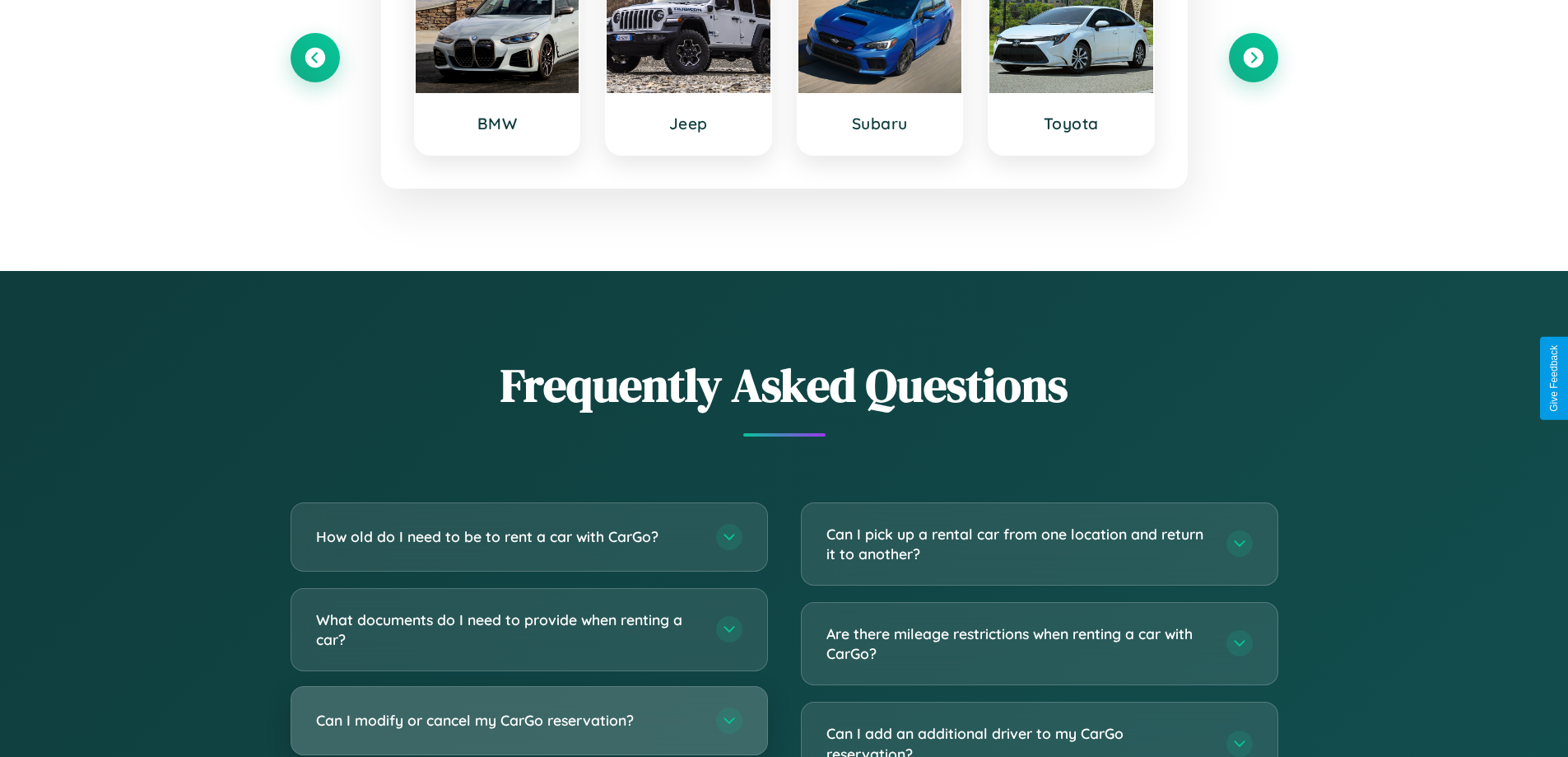
click at [528, 720] on h3 "Can I modify or cancel my CarGo reservation?" at bounding box center [507, 720] width 384 height 20
